Goal: Information Seeking & Learning: Learn about a topic

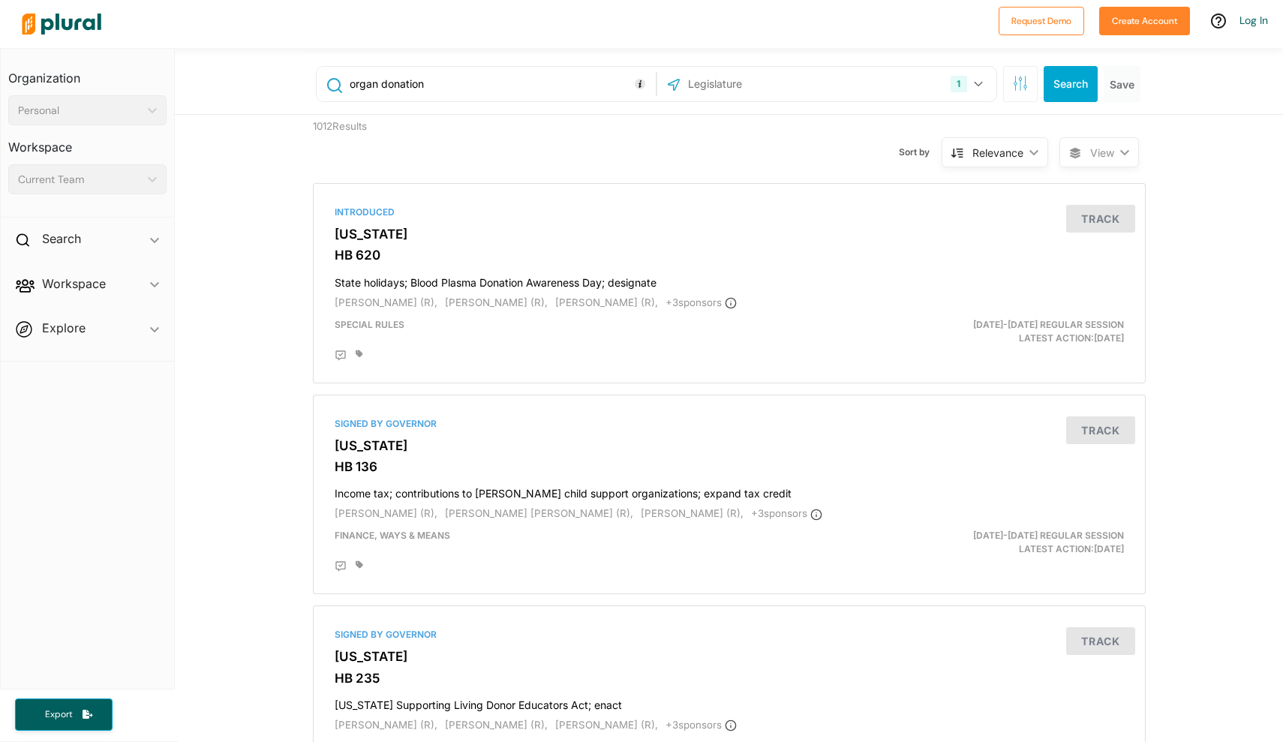
drag, startPoint x: 442, startPoint y: 86, endPoint x: 325, endPoint y: 83, distance: 117.1
click at [325, 83] on div "organ donation" at bounding box center [486, 84] width 332 height 29
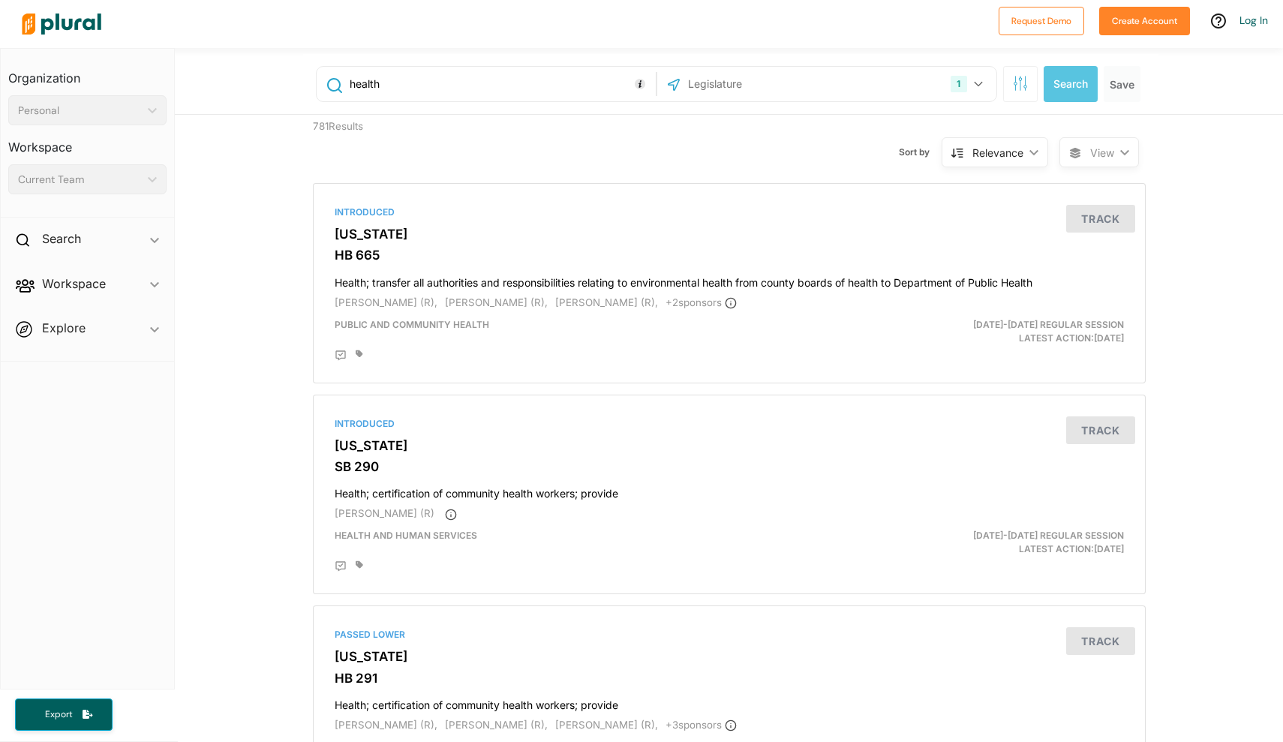
click at [471, 99] on div "health" at bounding box center [486, 84] width 339 height 35
click at [430, 81] on input "health" at bounding box center [500, 84] width 304 height 29
type input "health curriculum"
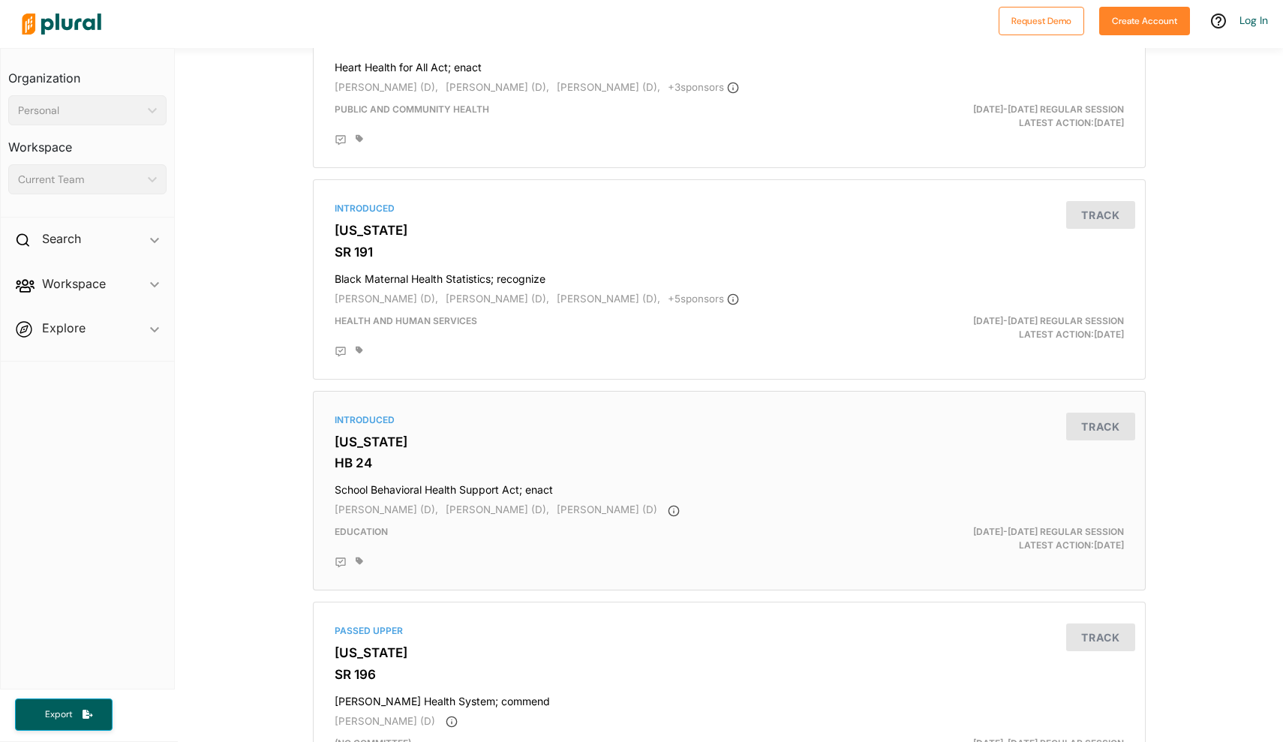
scroll to position [2770, 0]
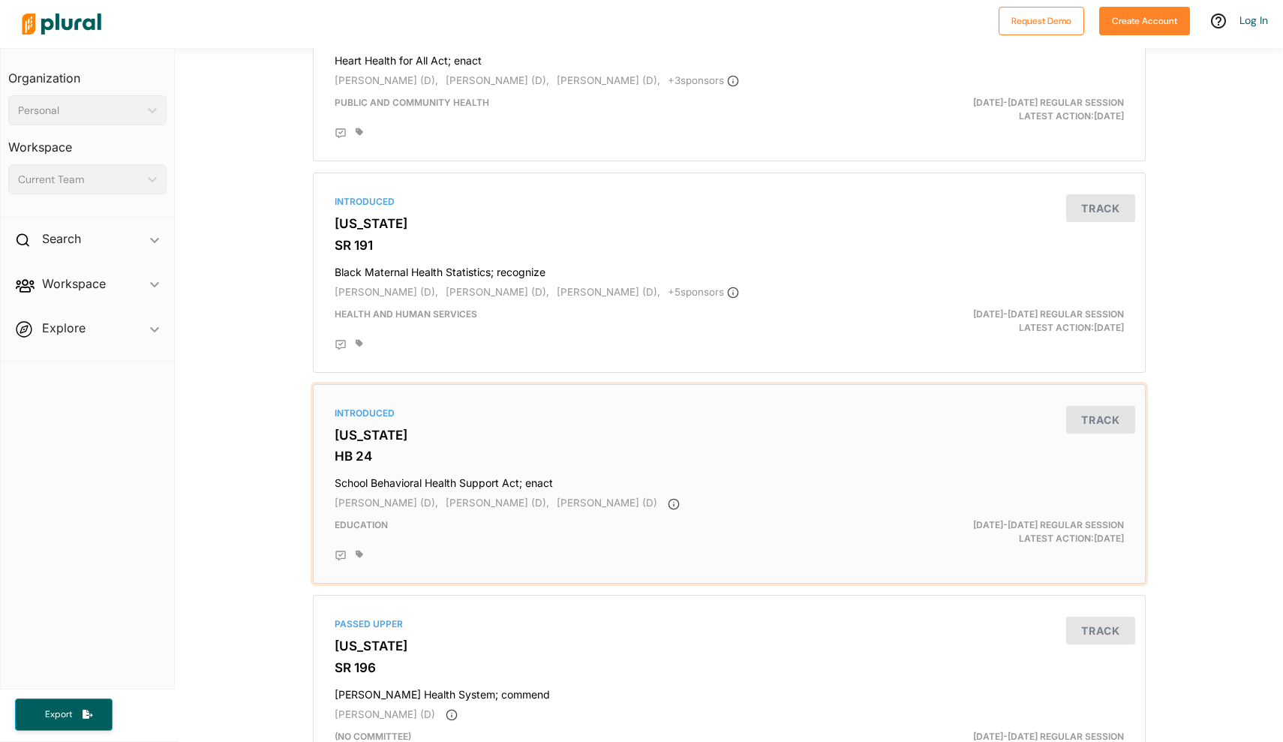
click at [599, 449] on h3 "HB 24" at bounding box center [730, 456] width 790 height 15
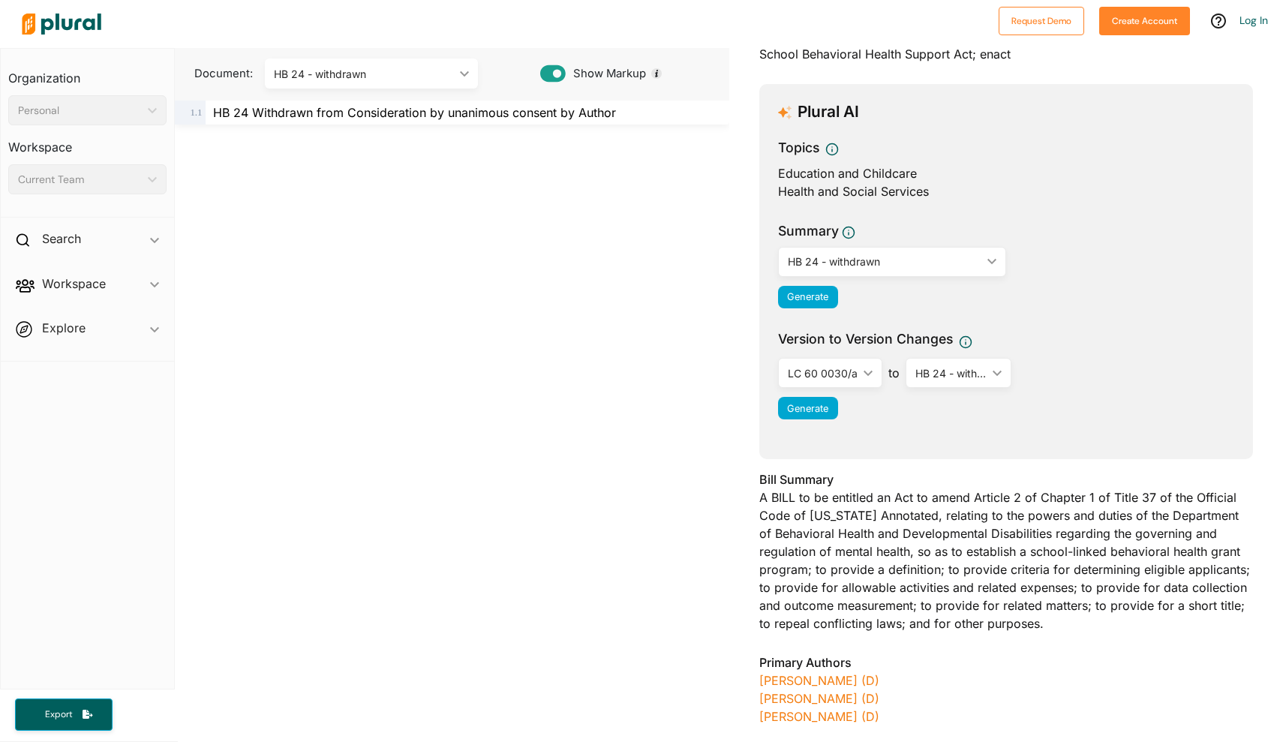
scroll to position [121, 0]
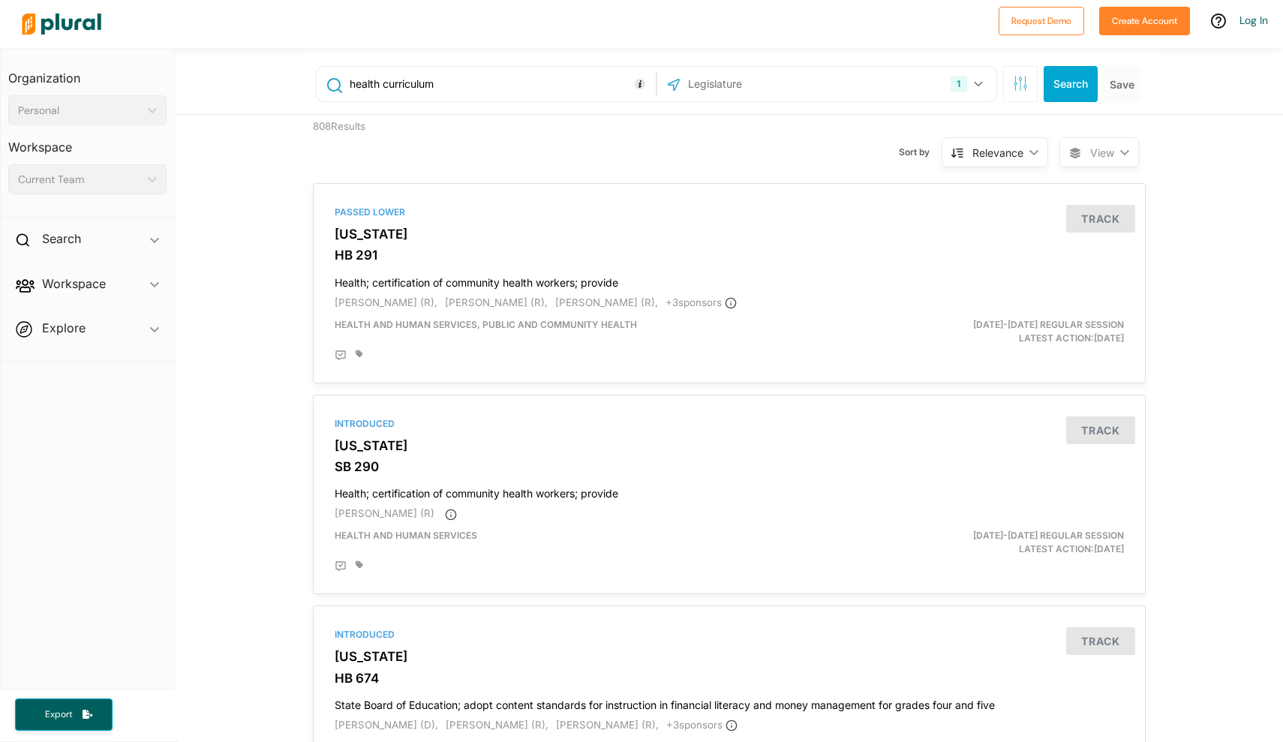
drag, startPoint x: 479, startPoint y: 77, endPoint x: 384, endPoint y: 83, distance: 95.5
click at [384, 83] on input "health curriculum" at bounding box center [500, 84] width 304 height 29
type input "health education"
